Goal: Find specific page/section: Find specific page/section

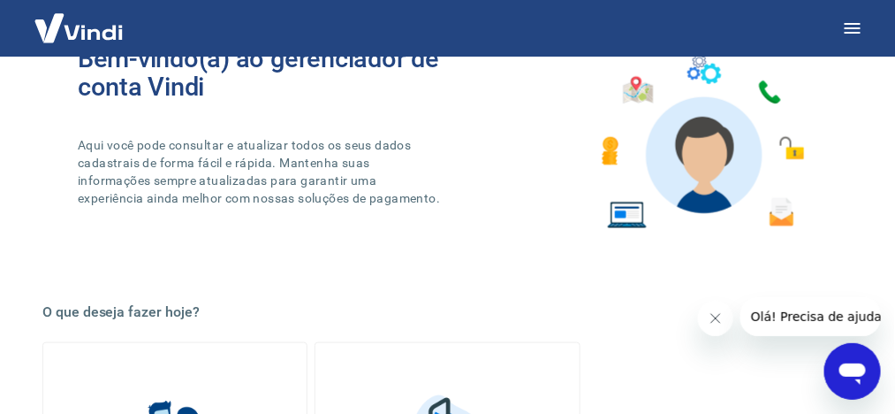
scroll to position [177, 0]
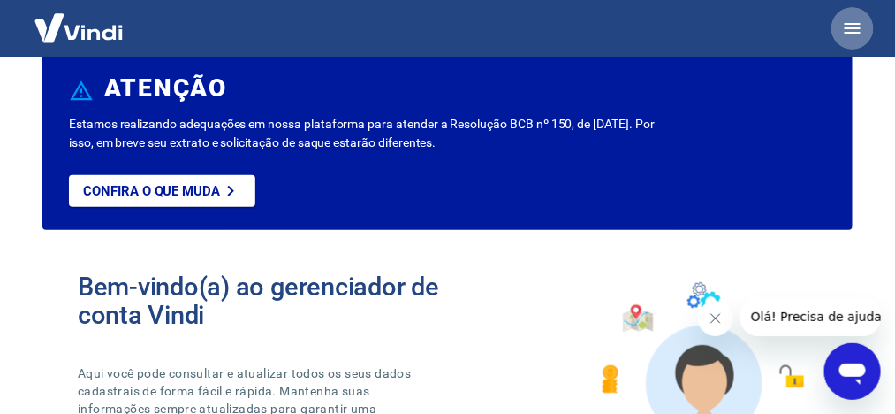
click at [853, 27] on icon "button" at bounding box center [853, 28] width 16 height 11
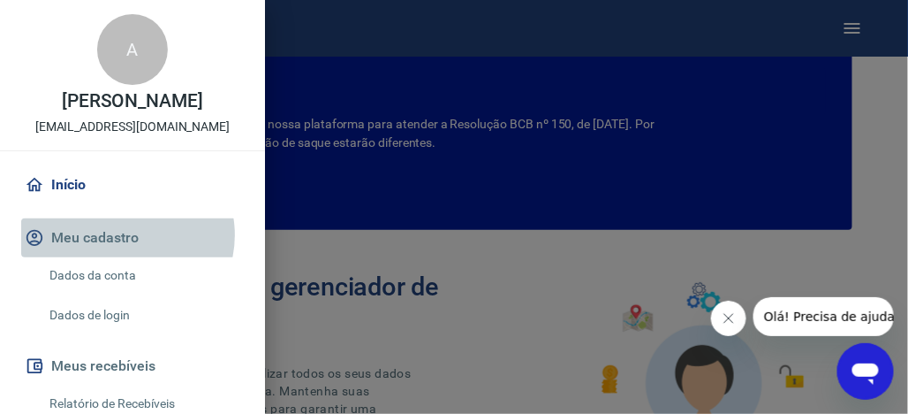
click at [125, 253] on button "Meu cadastro" at bounding box center [132, 237] width 223 height 39
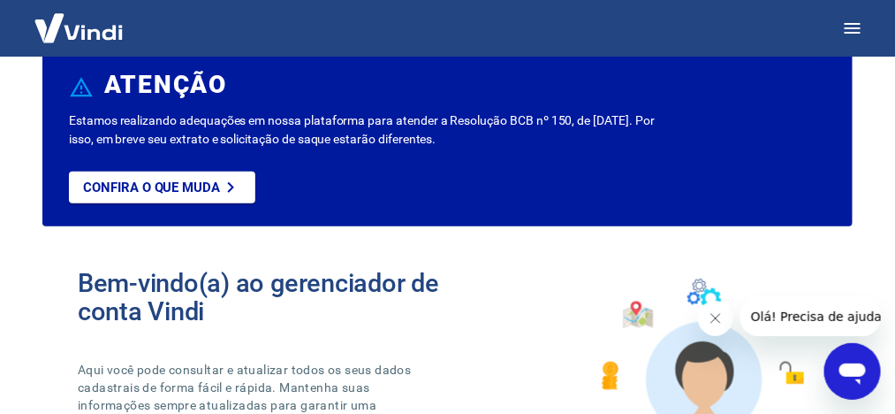
scroll to position [0, 0]
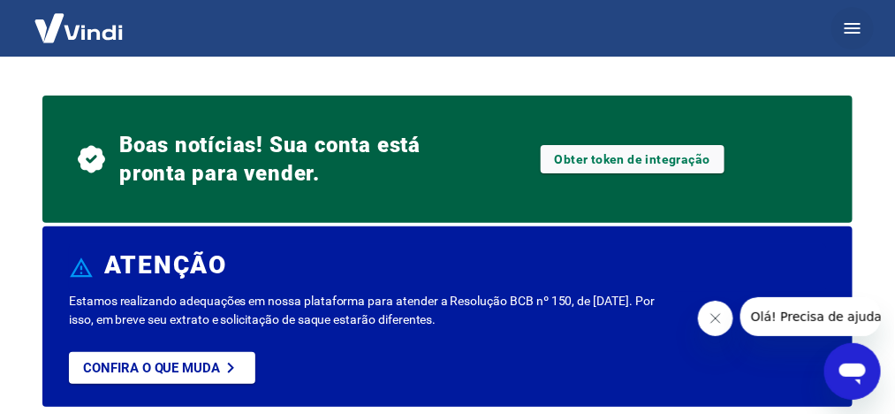
click at [852, 23] on icon "button" at bounding box center [853, 28] width 16 height 11
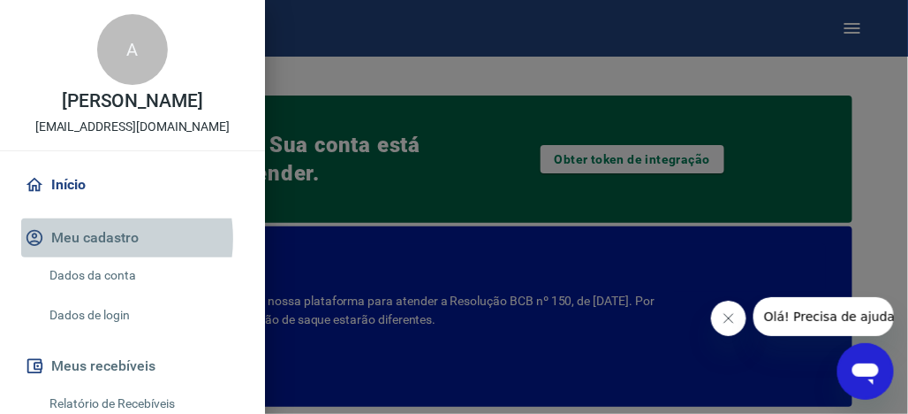
click at [87, 256] on button "Meu cadastro" at bounding box center [132, 237] width 223 height 39
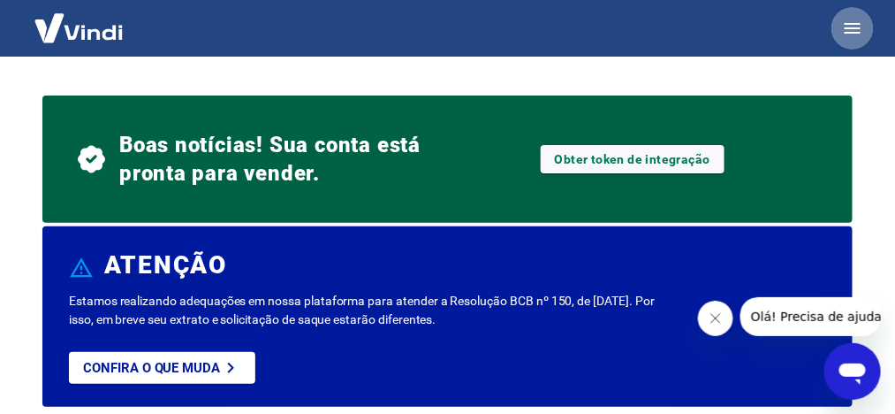
click at [847, 32] on icon "button" at bounding box center [853, 28] width 16 height 11
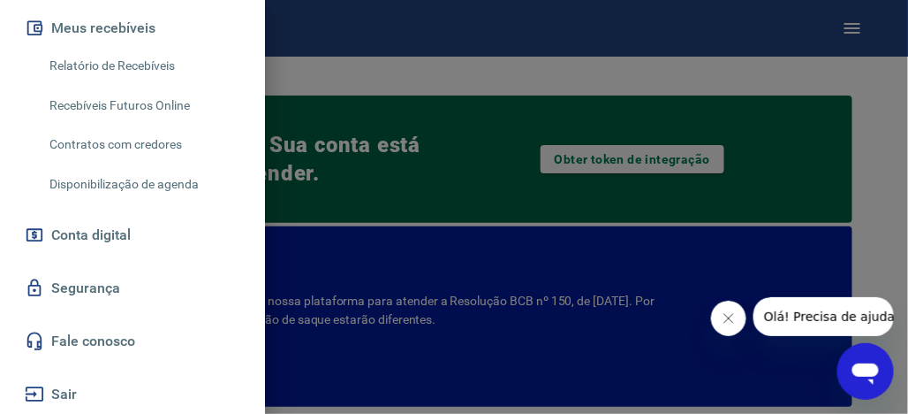
scroll to position [355, 0]
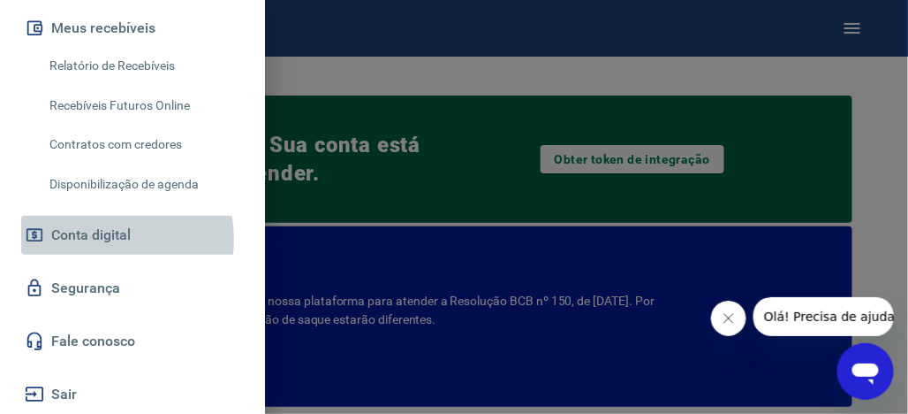
click at [107, 239] on span "Conta digital" at bounding box center [91, 235] width 80 height 25
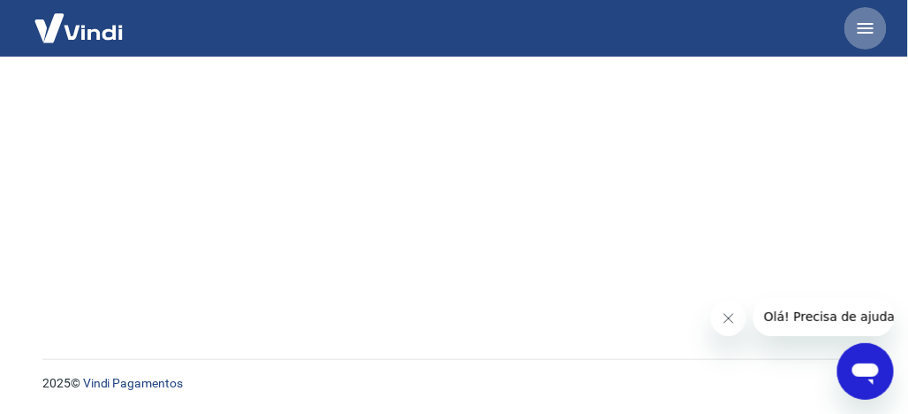
click at [865, 25] on icon "button" at bounding box center [865, 28] width 21 height 21
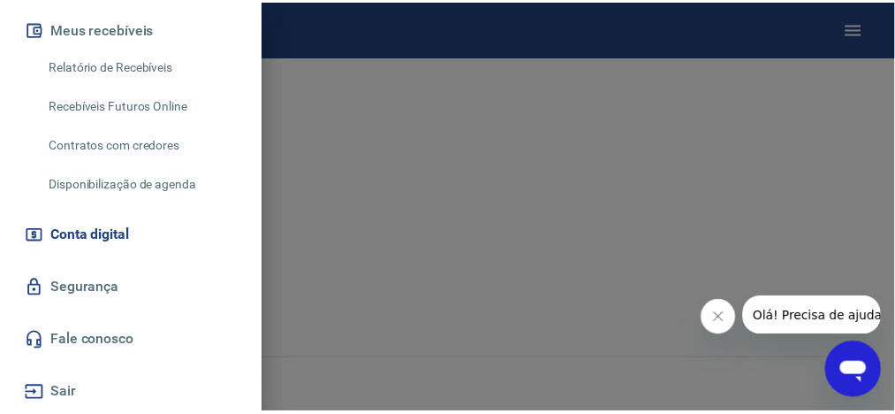
scroll to position [355, 0]
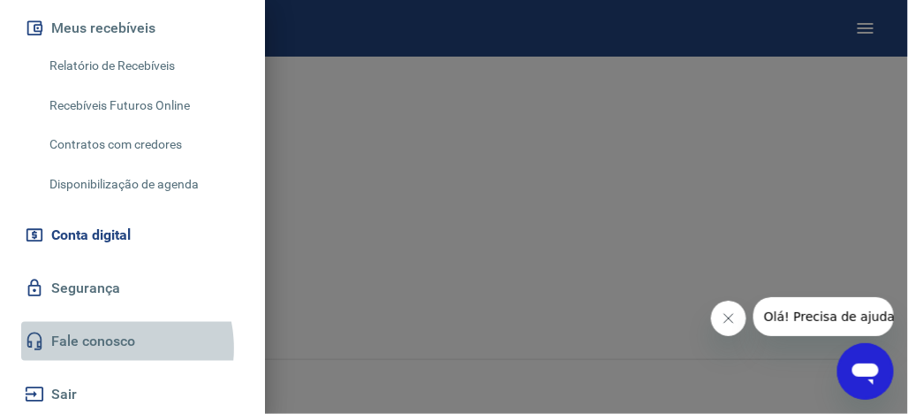
click at [99, 348] on link "Fale conosco" at bounding box center [132, 341] width 223 height 39
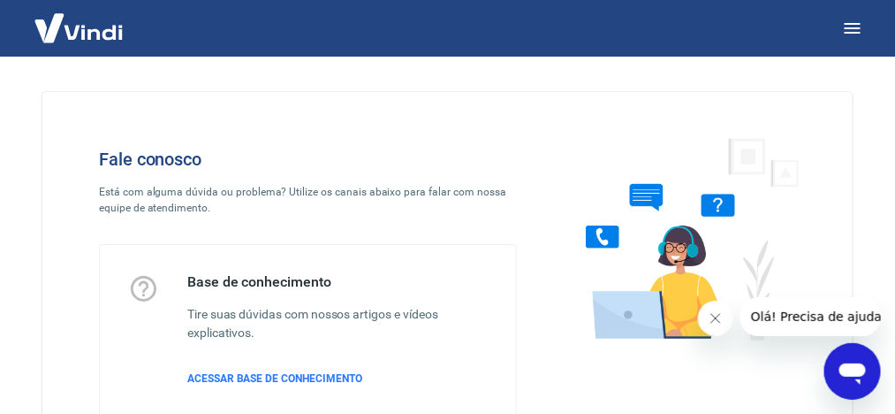
click at [634, 247] on img at bounding box center [684, 238] width 269 height 236
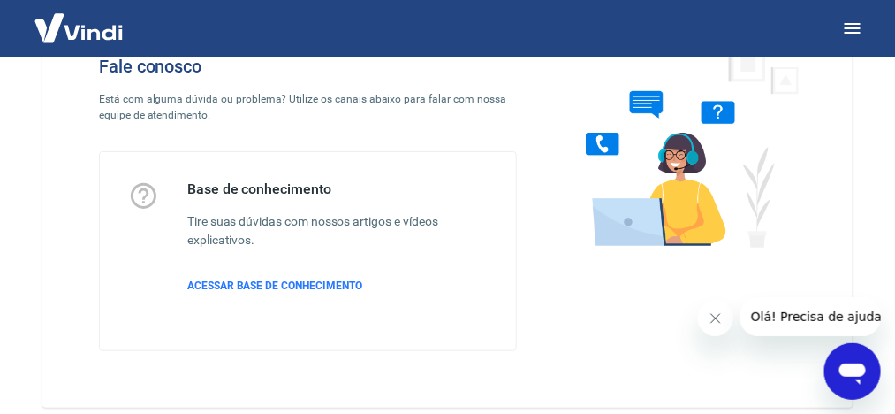
scroll to position [182, 0]
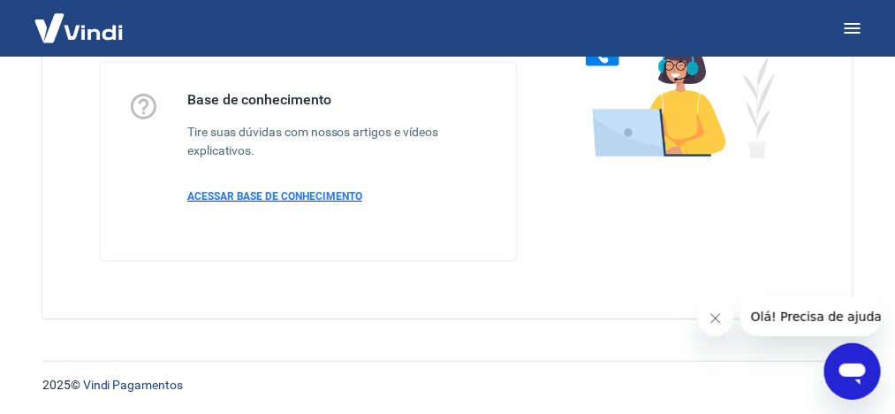
click at [338, 198] on span "ACESSAR BASE DE CONHECIMENTO" at bounding box center [274, 196] width 175 height 12
